Goal: Find specific page/section: Find specific page/section

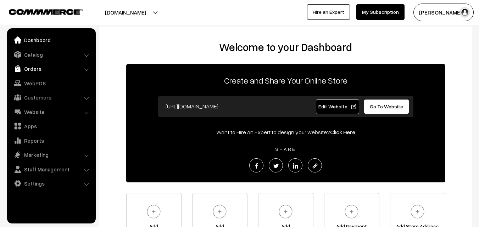
click at [41, 70] on link "Orders" at bounding box center [51, 68] width 84 height 13
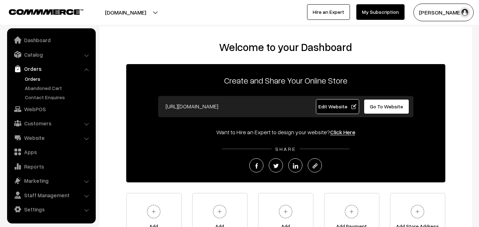
click at [36, 78] on link "Orders" at bounding box center [58, 78] width 70 height 7
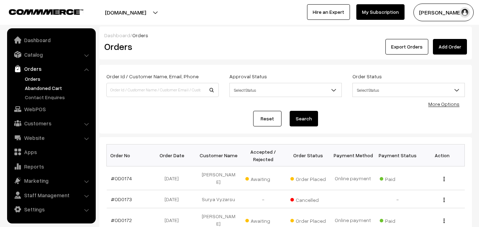
click at [47, 90] on link "Abandoned Cart" at bounding box center [58, 87] width 70 height 7
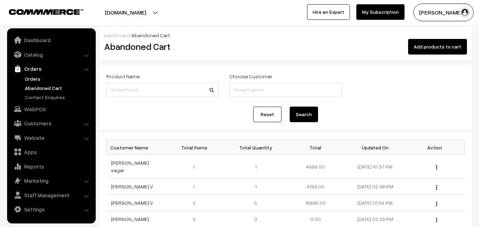
click at [25, 77] on link "Orders" at bounding box center [58, 78] width 70 height 7
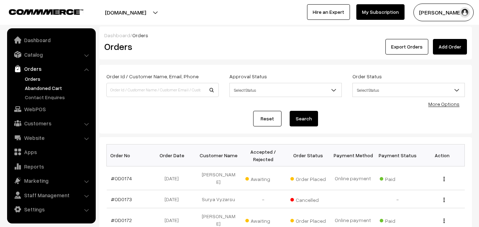
click at [33, 86] on link "Abandoned Cart" at bounding box center [58, 87] width 70 height 7
